Goal: Transaction & Acquisition: Purchase product/service

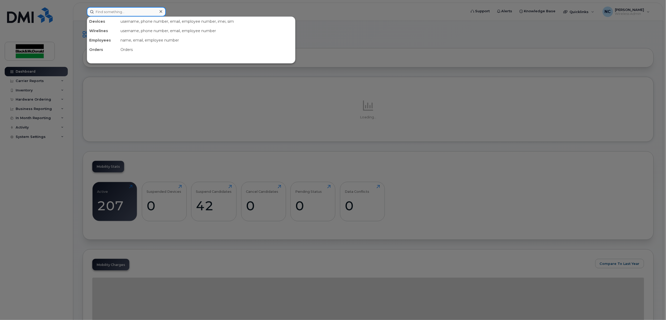
click at [134, 11] on input at bounding box center [126, 11] width 79 height 9
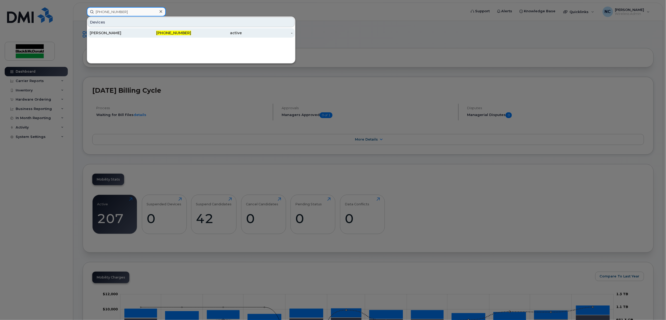
type input "519-465-4912"
click at [142, 35] on div "519-465-4912" at bounding box center [166, 32] width 51 height 5
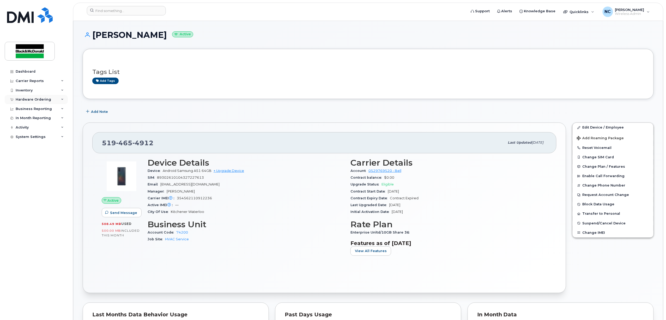
click at [33, 100] on div "Hardware Ordering" at bounding box center [33, 99] width 35 height 4
click at [27, 121] on div "Orders" at bounding box center [24, 119] width 13 height 5
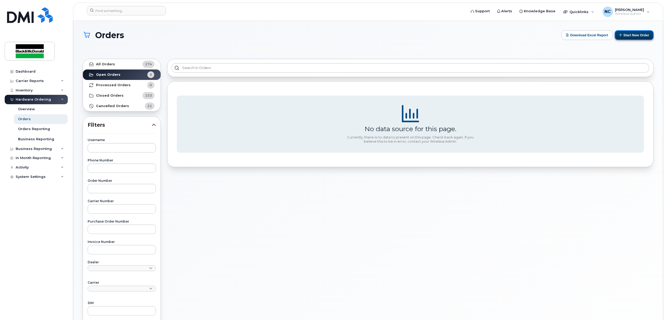
click at [631, 33] on button "Start New Order" at bounding box center [634, 35] width 39 height 10
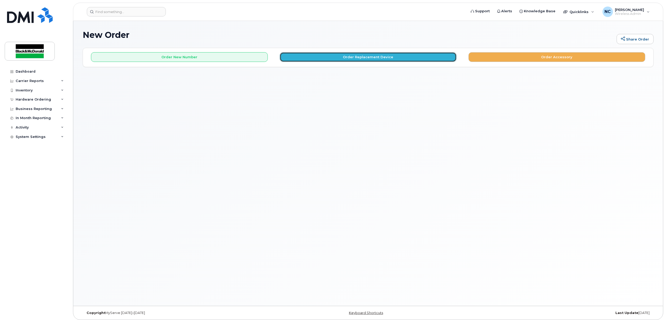
drag, startPoint x: 396, startPoint y: 54, endPoint x: 397, endPoint y: 51, distance: 3.0
click at [397, 51] on div "Order New Number Order Replacement Device Order Accessory" at bounding box center [368, 55] width 571 height 14
click at [388, 56] on button "Order Replacement Device" at bounding box center [368, 57] width 177 height 10
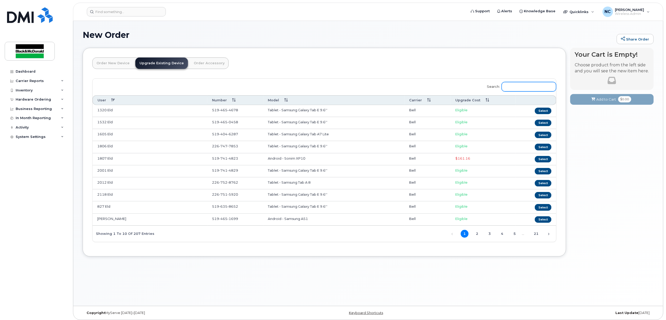
click at [538, 86] on input "Search:" at bounding box center [529, 86] width 55 height 9
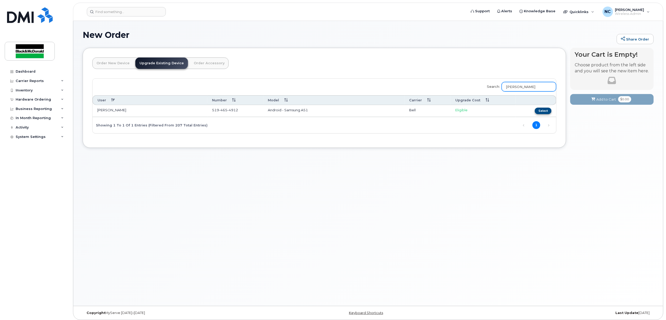
type input "kevin tail"
click at [539, 111] on button "Select" at bounding box center [543, 110] width 17 height 7
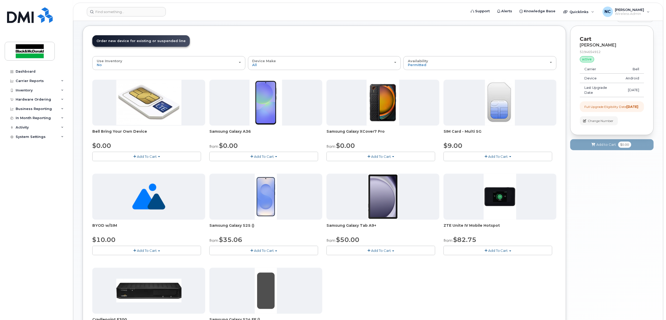
scroll to position [35, 0]
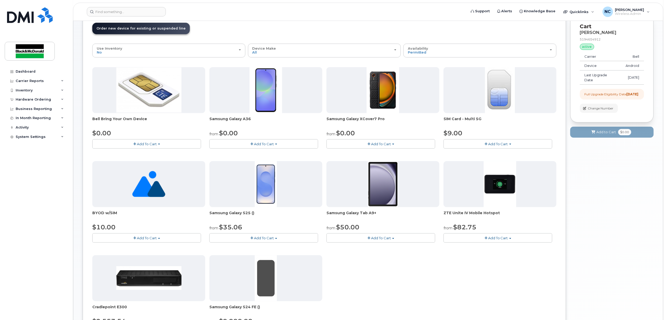
click at [254, 141] on button "Add To Cart" at bounding box center [263, 143] width 109 height 9
click at [251, 153] on link "$0.00 - 3 year term - voice & data plan" at bounding box center [248, 153] width 75 height 7
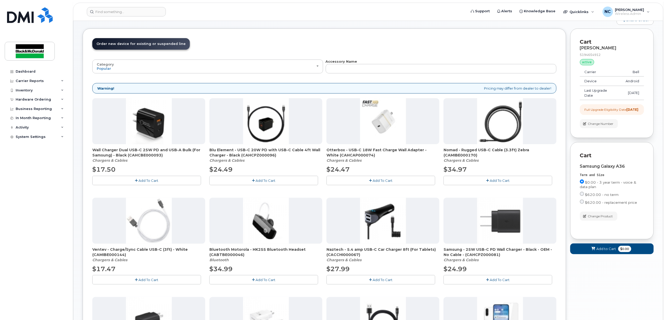
scroll to position [17, 0]
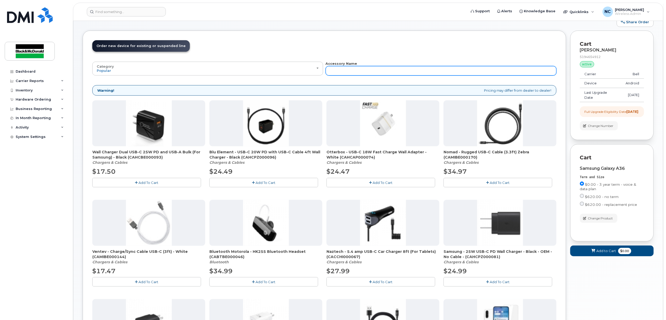
click at [372, 74] on input "text" at bounding box center [441, 70] width 231 height 9
type input "car"
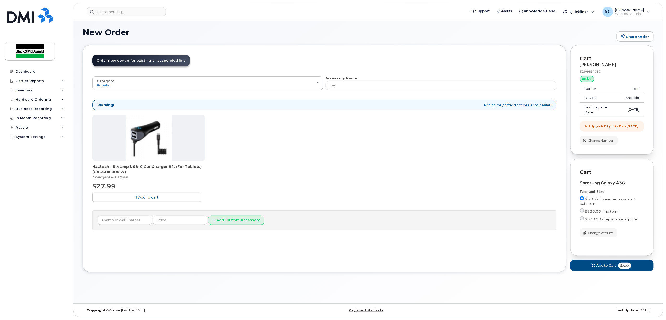
click at [158, 143] on img at bounding box center [149, 138] width 46 height 46
click at [146, 199] on button "Add To Cart" at bounding box center [146, 196] width 109 height 9
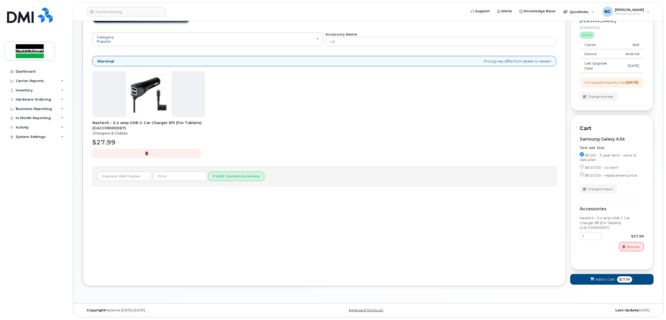
scroll to position [53, 0]
drag, startPoint x: 350, startPoint y: 34, endPoint x: 324, endPoint y: 32, distance: 26.1
click at [324, 32] on div "Category Popular All Bluetooth Accessory Name car" at bounding box center [324, 39] width 464 height 14
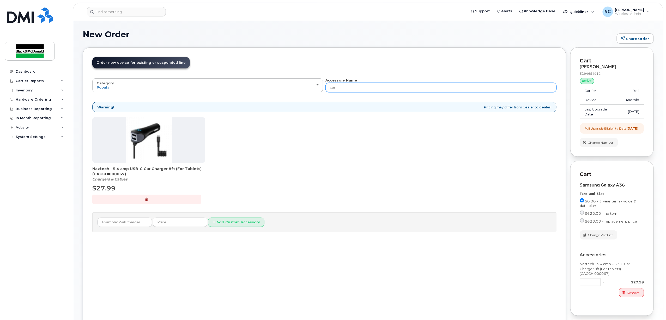
scroll to position [0, 0]
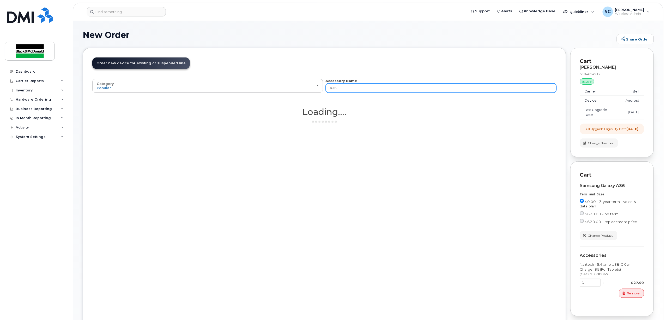
type input "a36"
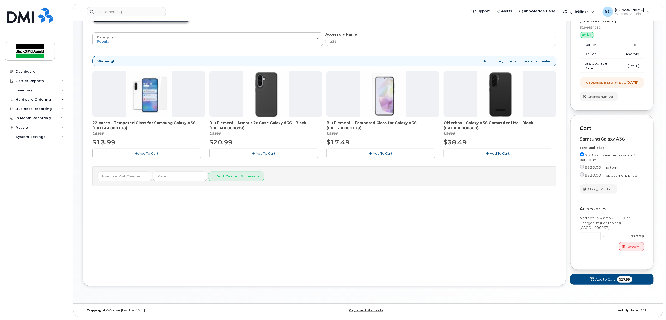
scroll to position [53, 0]
click at [399, 37] on input "a36" at bounding box center [441, 41] width 231 height 9
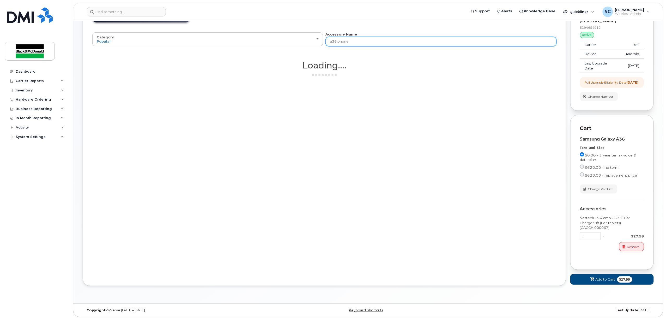
type input "a36 phone c"
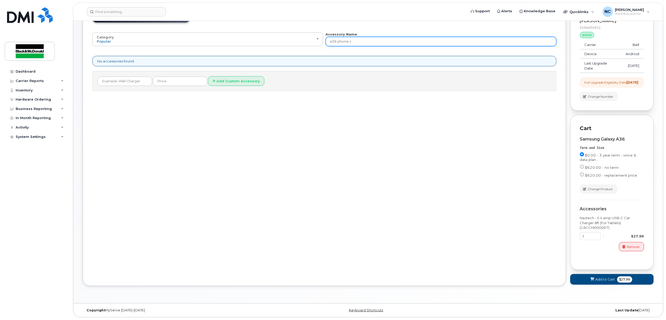
click at [400, 37] on input "a36 phone c" at bounding box center [441, 41] width 231 height 9
type input "a36 phone case"
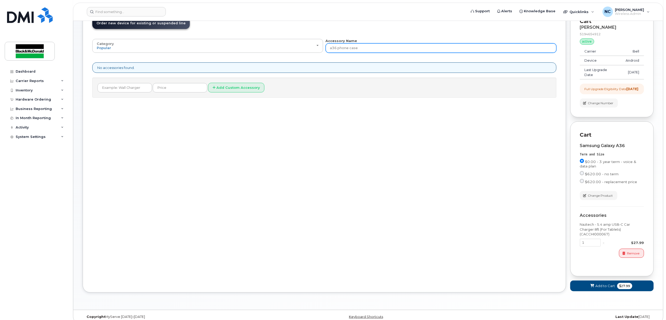
scroll to position [19, 0]
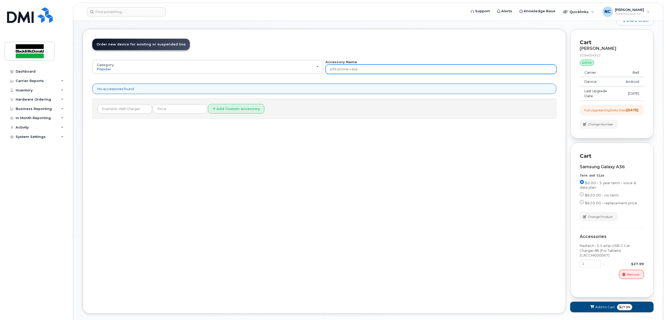
click at [333, 70] on input "a36 phone case" at bounding box center [441, 68] width 231 height 9
type input "A36 phone case"
drag, startPoint x: 368, startPoint y: 73, endPoint x: 317, endPoint y: 81, distance: 51.4
click at [317, 81] on div "Category Popular All Bluetooth Accessory Name A36 phone case All new mobile dev…" at bounding box center [324, 88] width 464 height 59
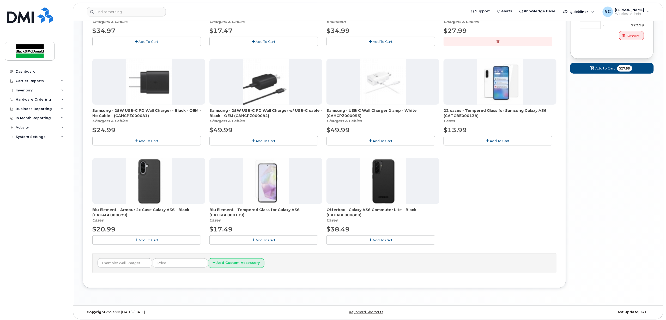
scroll to position [261, 0]
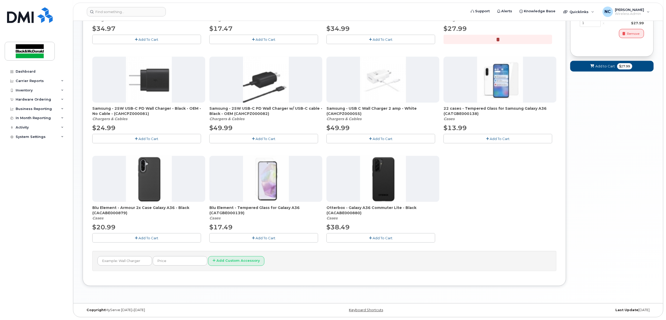
drag, startPoint x: 257, startPoint y: 238, endPoint x: 264, endPoint y: 238, distance: 6.8
click at [258, 238] on span "Add To Cart" at bounding box center [266, 238] width 20 height 4
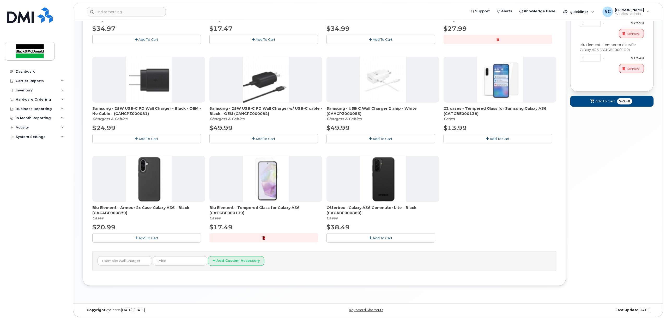
click at [381, 236] on span "Add To Cart" at bounding box center [383, 238] width 20 height 4
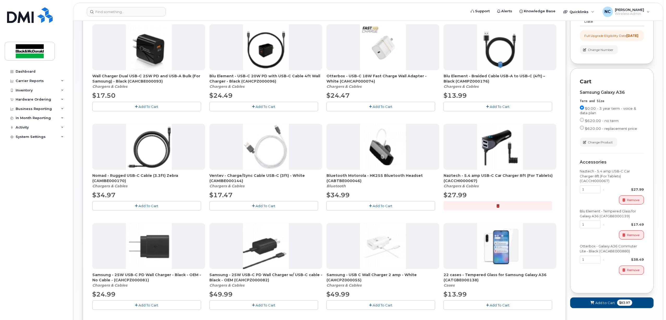
scroll to position [104, 0]
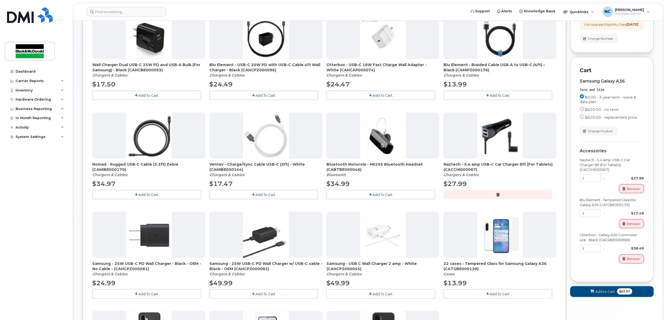
click at [603, 294] on button "Add to Cart $83.97" at bounding box center [611, 291] width 83 height 11
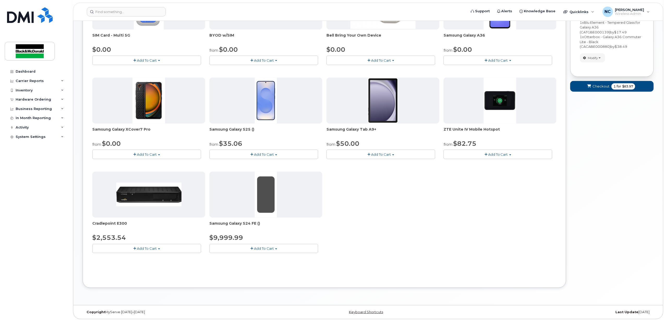
scroll to position [121, 0]
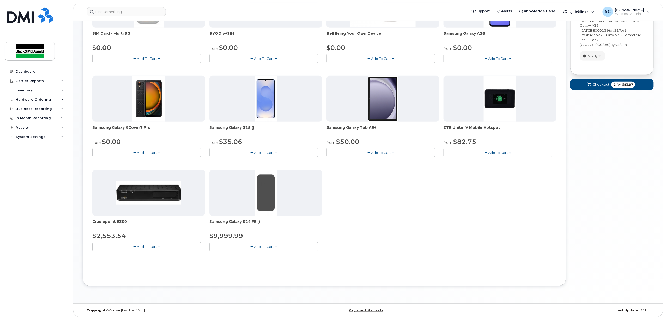
click at [284, 150] on button "Add To Cart" at bounding box center [263, 152] width 109 height 9
click at [295, 246] on button "Add To Cart" at bounding box center [263, 246] width 109 height 9
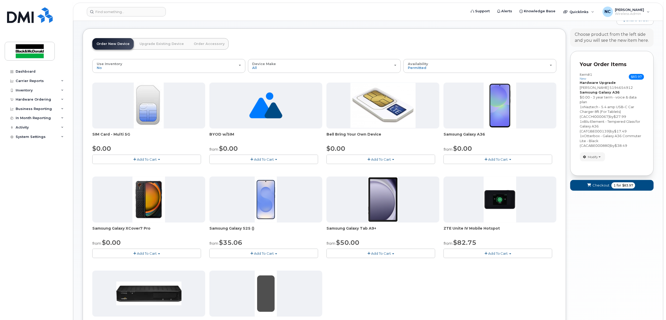
scroll to position [35, 0]
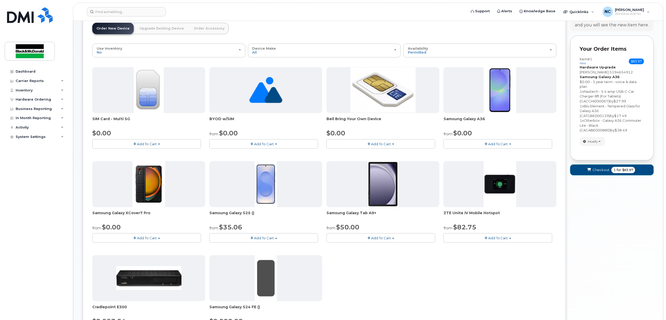
click at [606, 172] on button "Checkout 1 for $83.97" at bounding box center [611, 169] width 83 height 11
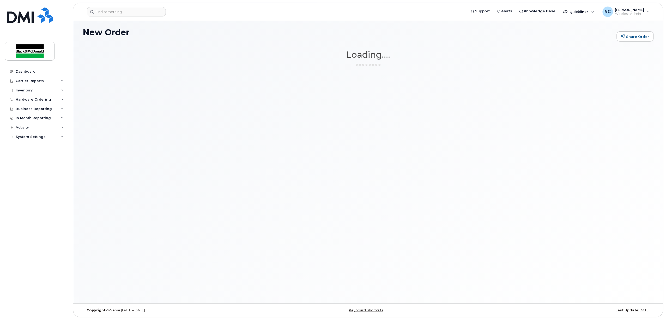
scroll to position [3, 0]
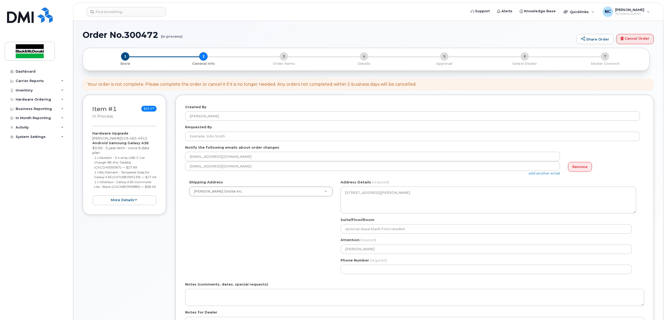
select select
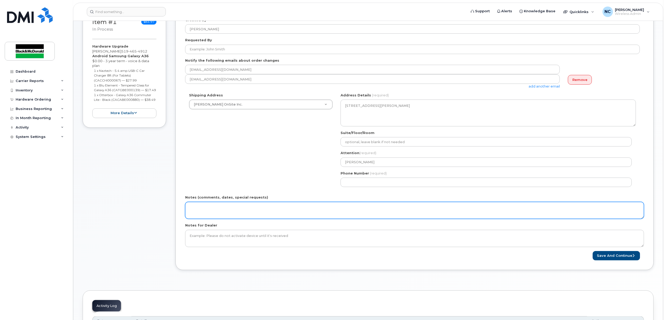
scroll to position [104, 0]
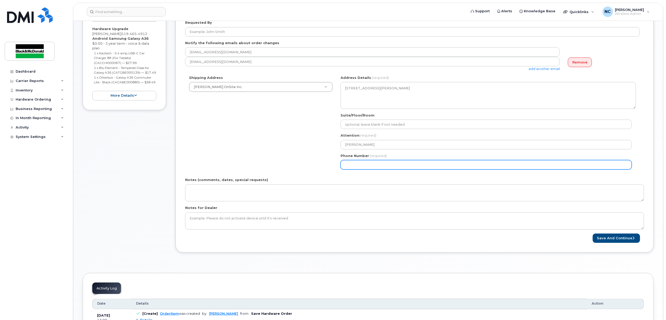
click at [403, 167] on input "Phone Number" at bounding box center [486, 164] width 291 height 9
type input "5195782440"
select select
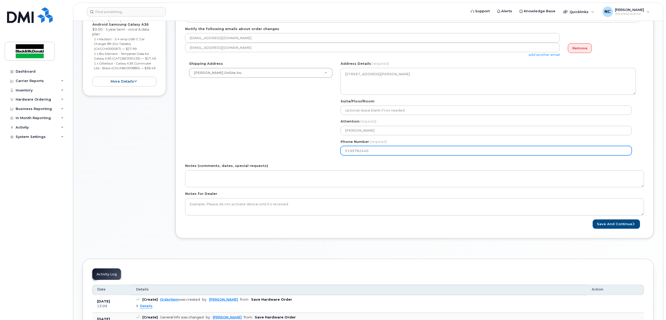
scroll to position [193, 0]
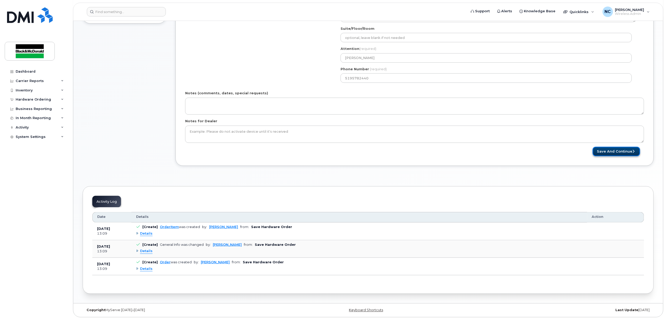
click at [606, 153] on button "Save and Continue" at bounding box center [616, 152] width 47 height 10
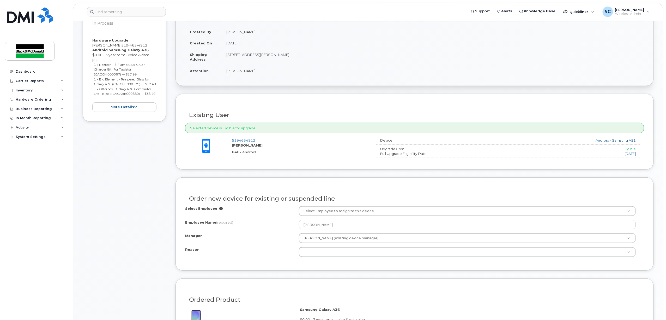
scroll to position [104, 0]
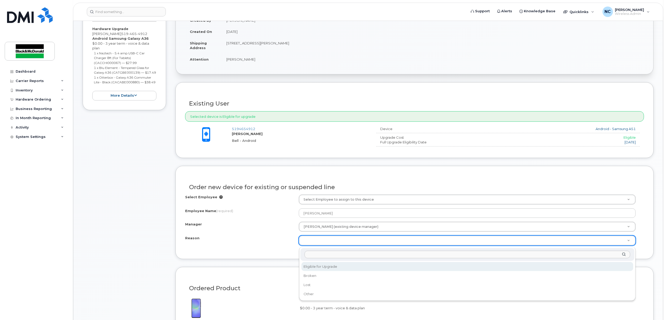
select select "eligible_for_upgrade"
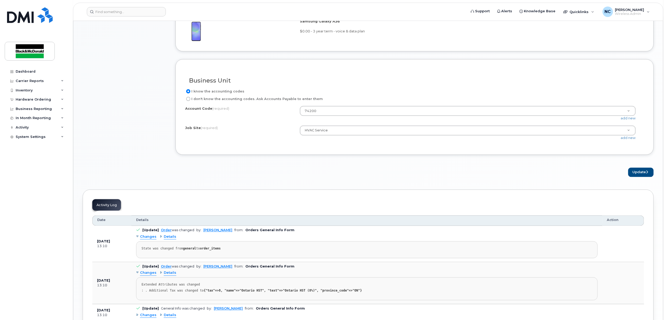
scroll to position [382, 0]
click at [635, 173] on button "Update" at bounding box center [641, 171] width 26 height 10
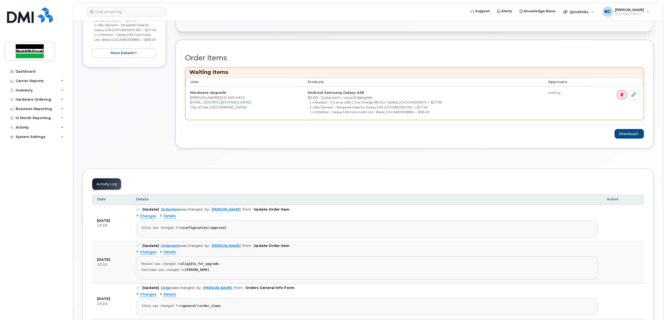
scroll to position [139, 0]
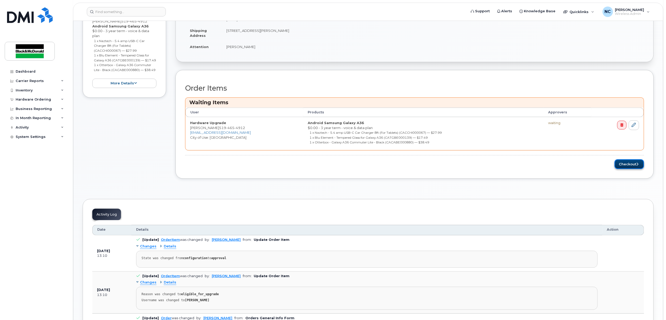
click at [633, 166] on button "Checkout" at bounding box center [629, 164] width 29 height 10
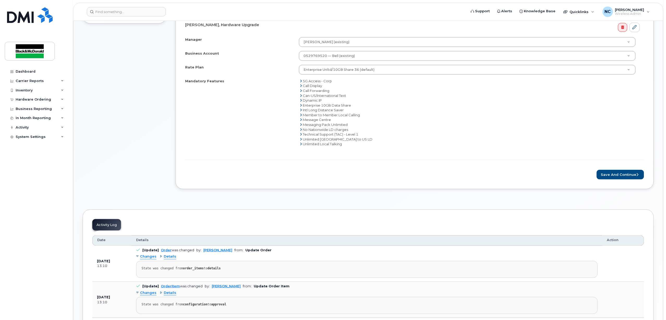
scroll to position [209, 0]
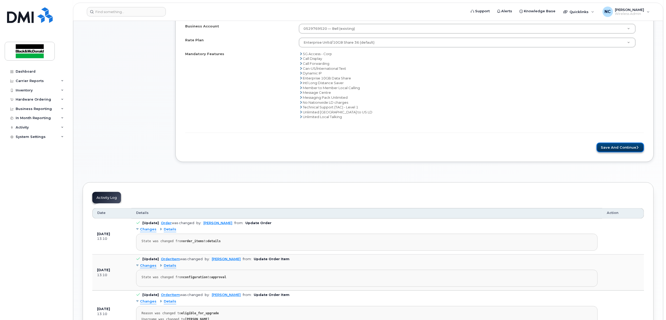
click at [608, 149] on button "Save and Continue" at bounding box center [620, 147] width 47 height 10
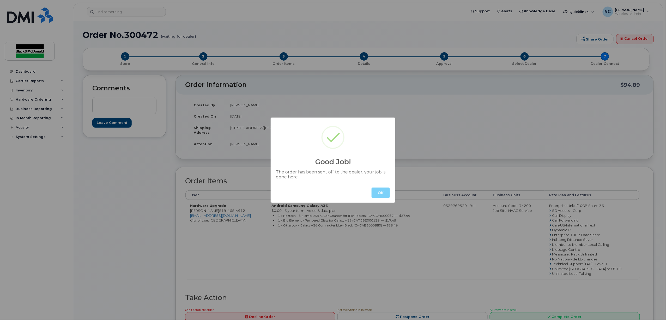
click at [383, 189] on button "OK" at bounding box center [381, 192] width 18 height 10
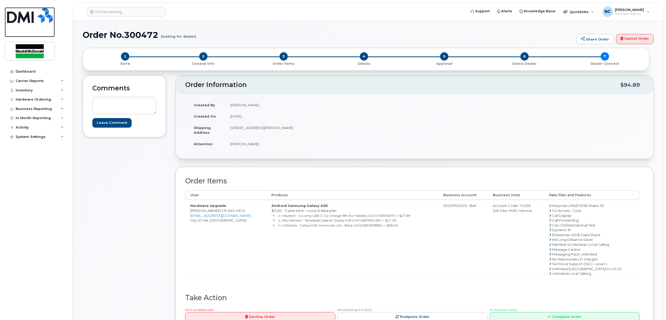
click at [28, 19] on img at bounding box center [30, 15] width 46 height 16
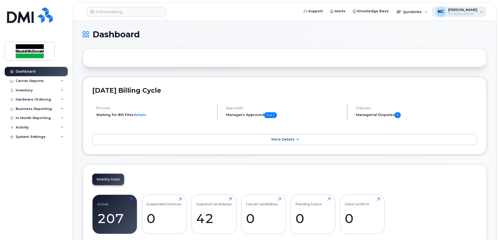
click at [460, 14] on span "Wireless Admin" at bounding box center [462, 14] width 29 height 4
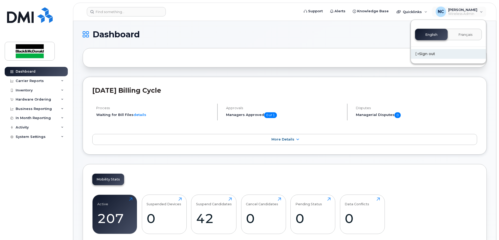
click at [431, 55] on div "Sign out" at bounding box center [448, 54] width 75 height 10
